Goal: Task Accomplishment & Management: Manage account settings

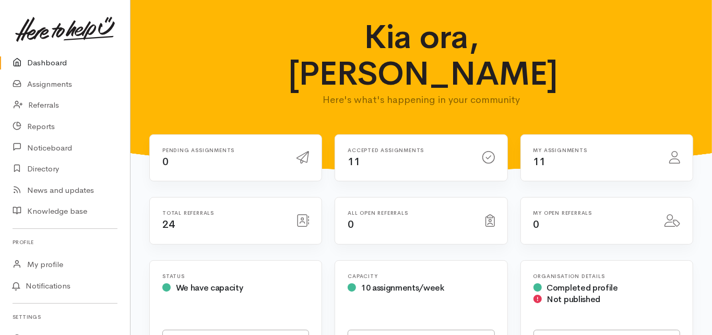
click at [45, 64] on link "Dashboard" at bounding box center [65, 62] width 130 height 21
click at [49, 62] on link "Dashboard" at bounding box center [65, 62] width 130 height 21
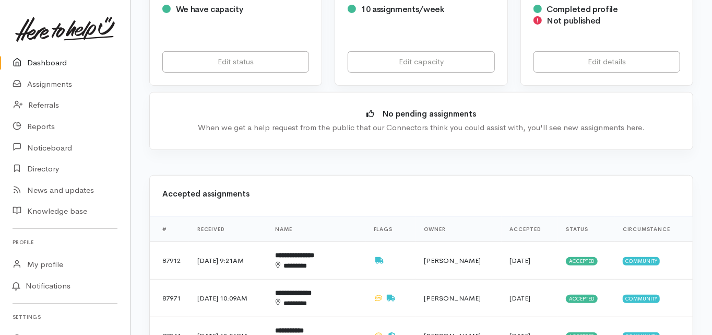
scroll to position [376, 0]
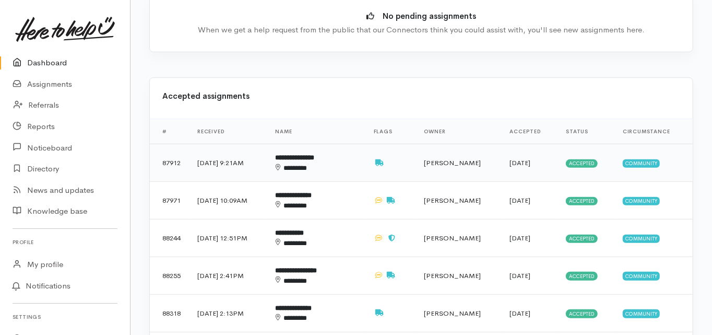
click at [312, 154] on b "**********" at bounding box center [295, 157] width 39 height 7
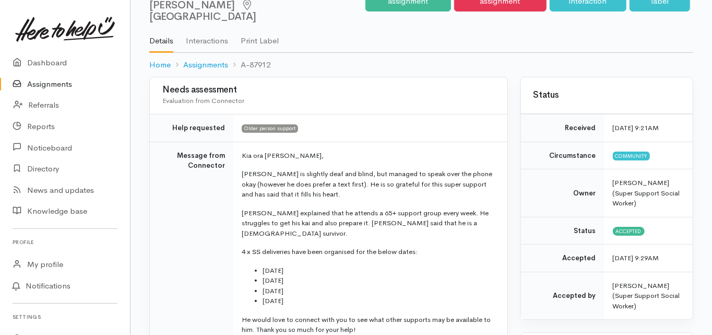
scroll to position [84, 0]
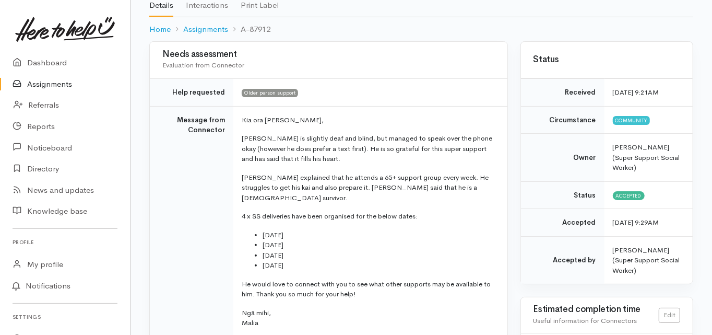
scroll to position [0, 0]
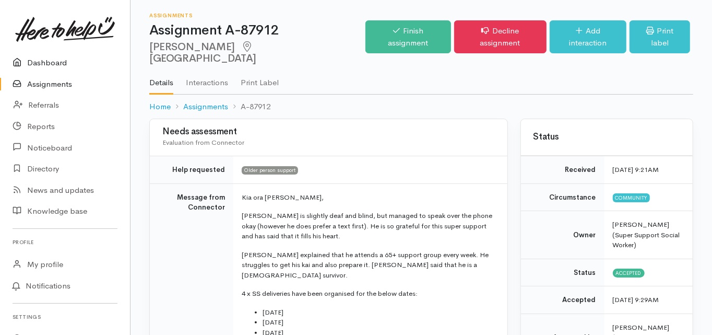
click at [53, 59] on link "Dashboard" at bounding box center [65, 62] width 130 height 21
